Goal: Information Seeking & Learning: Find specific fact

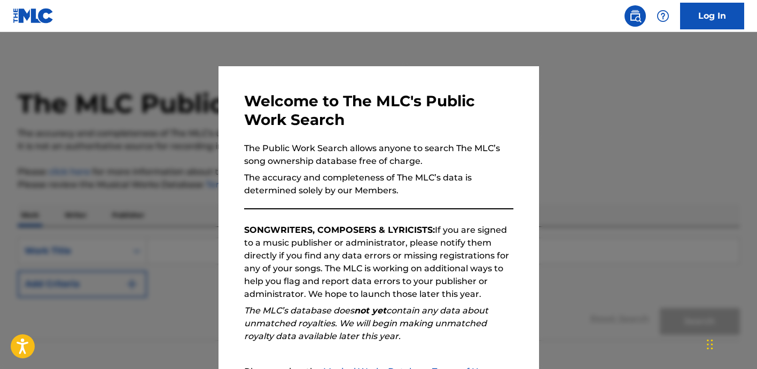
scroll to position [120, 0]
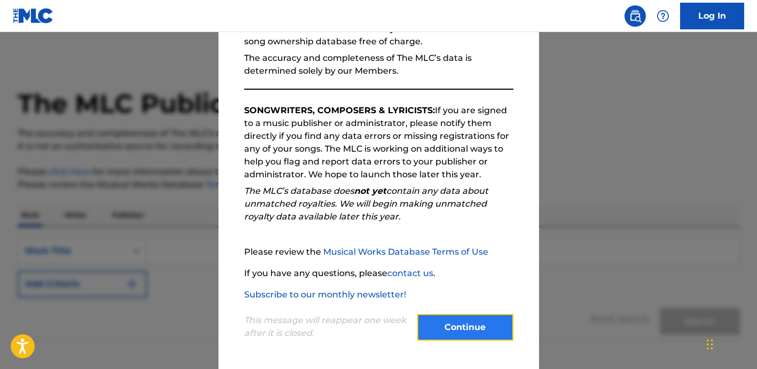
click at [470, 322] on button "Continue" at bounding box center [465, 327] width 96 height 27
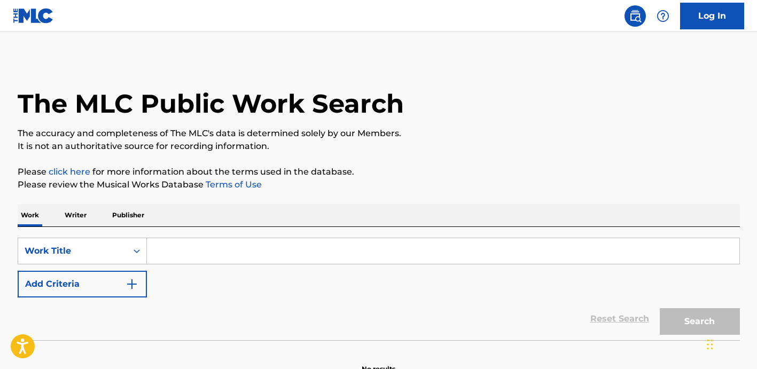
click at [208, 251] on input "Search Form" at bounding box center [443, 251] width 592 height 26
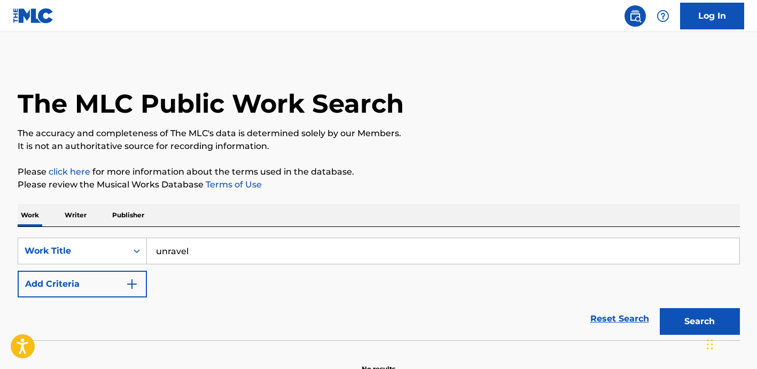
type input "unravel"
click at [137, 296] on form "SearchWithCriteria7ac3bdeb-6079-468e-9740-2d81c3043302 Work Title unravel Add C…" at bounding box center [379, 289] width 722 height 103
click at [128, 284] on img "Search Form" at bounding box center [131, 284] width 13 height 13
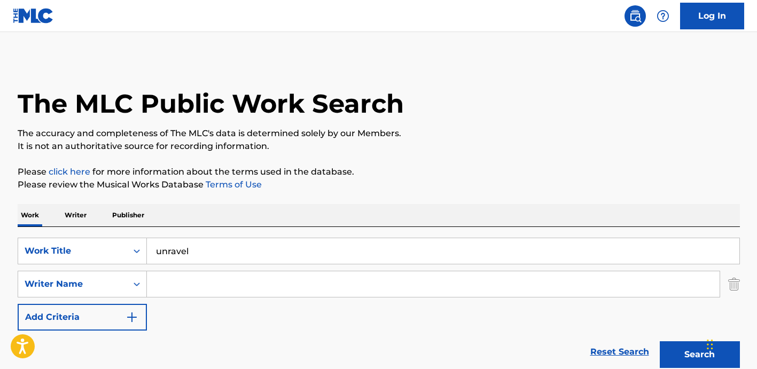
click at [198, 287] on input "Search Form" at bounding box center [433, 284] width 572 height 26
paste input "[PERSON_NAME]"
type input "[PERSON_NAME]"
click at [659, 341] on button "Search" at bounding box center [699, 354] width 80 height 27
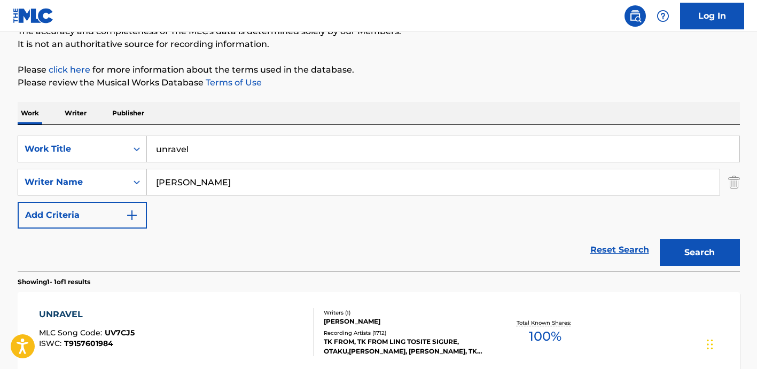
scroll to position [212, 0]
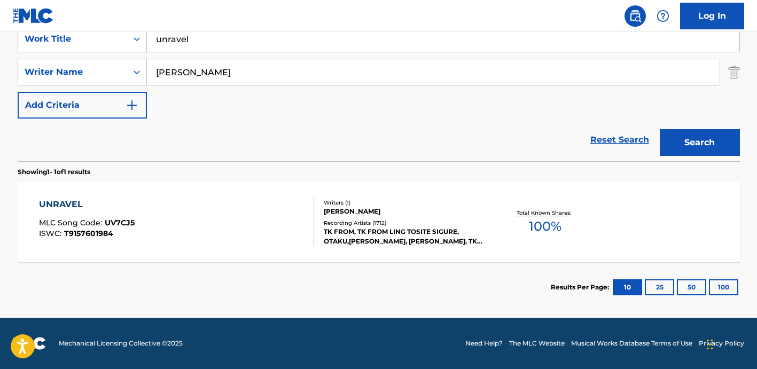
click at [427, 203] on div "Writers ( 1 )" at bounding box center [404, 203] width 161 height 8
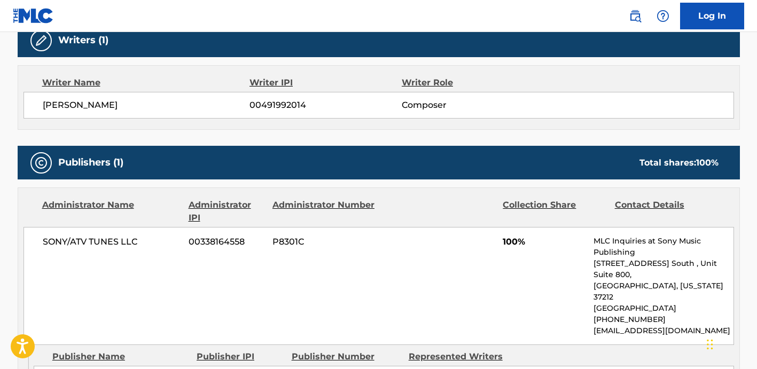
scroll to position [387, 0]
